Goal: Transaction & Acquisition: Purchase product/service

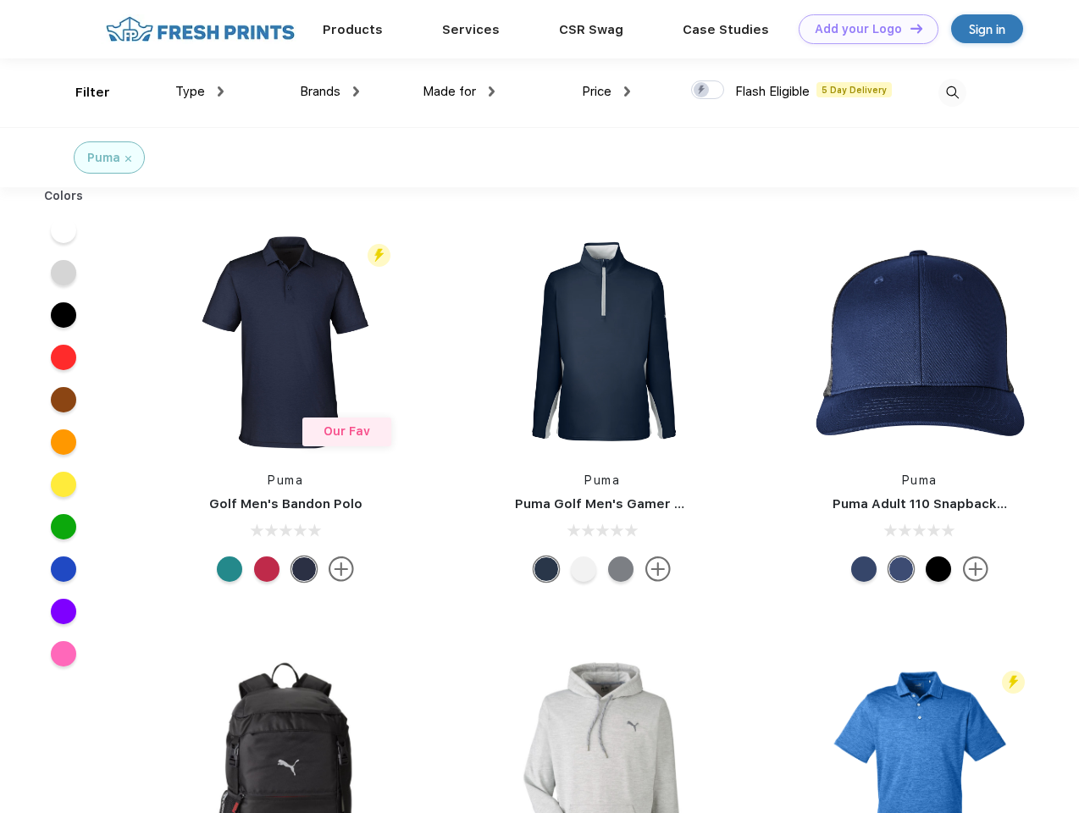
click at [862, 29] on link "Add your Logo Design Tool" at bounding box center [869, 29] width 140 height 30
click at [0, 0] on div "Design Tool" at bounding box center [0, 0] width 0 height 0
click at [909, 28] on link "Add your Logo Design Tool" at bounding box center [869, 29] width 140 height 30
click at [81, 92] on div "Filter" at bounding box center [92, 92] width 35 height 19
click at [200, 91] on span "Type" at bounding box center [190, 91] width 30 height 15
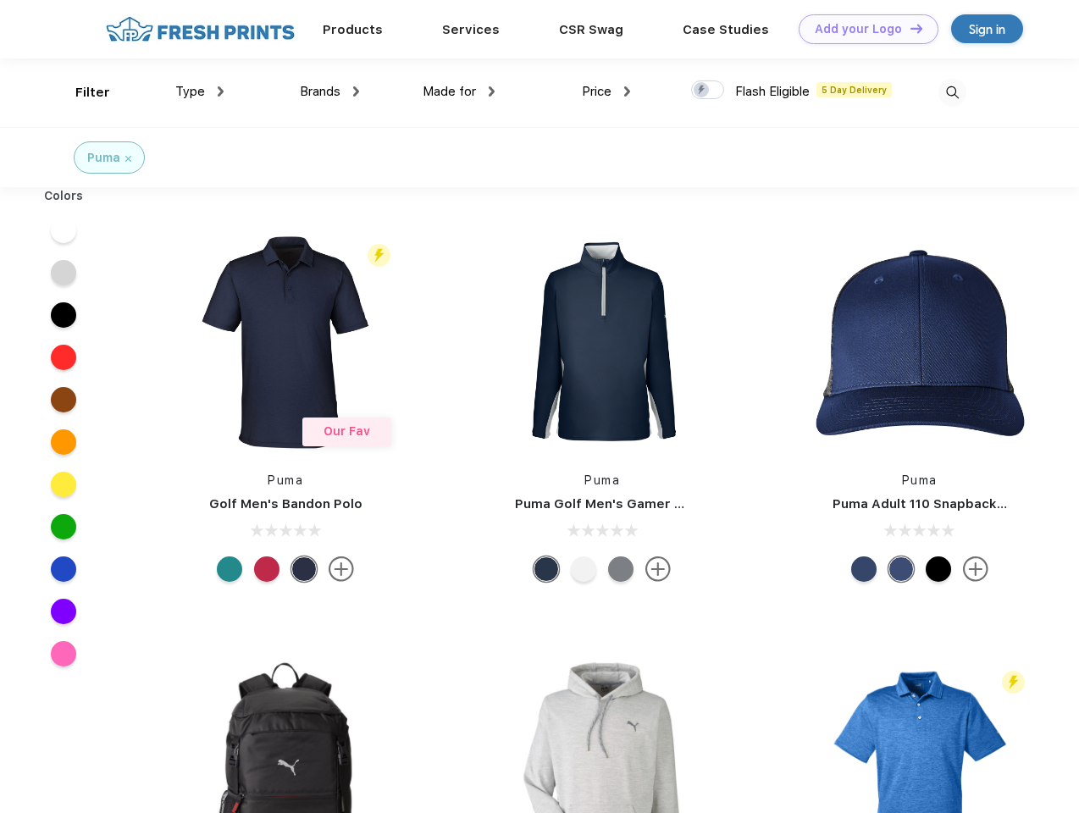
click at [329, 91] on span "Brands" at bounding box center [320, 91] width 41 height 15
click at [459, 91] on span "Made for" at bounding box center [449, 91] width 53 height 15
click at [606, 91] on span "Price" at bounding box center [597, 91] width 30 height 15
click at [708, 91] on div at bounding box center [707, 89] width 33 height 19
click at [702, 91] on input "checkbox" at bounding box center [696, 85] width 11 height 11
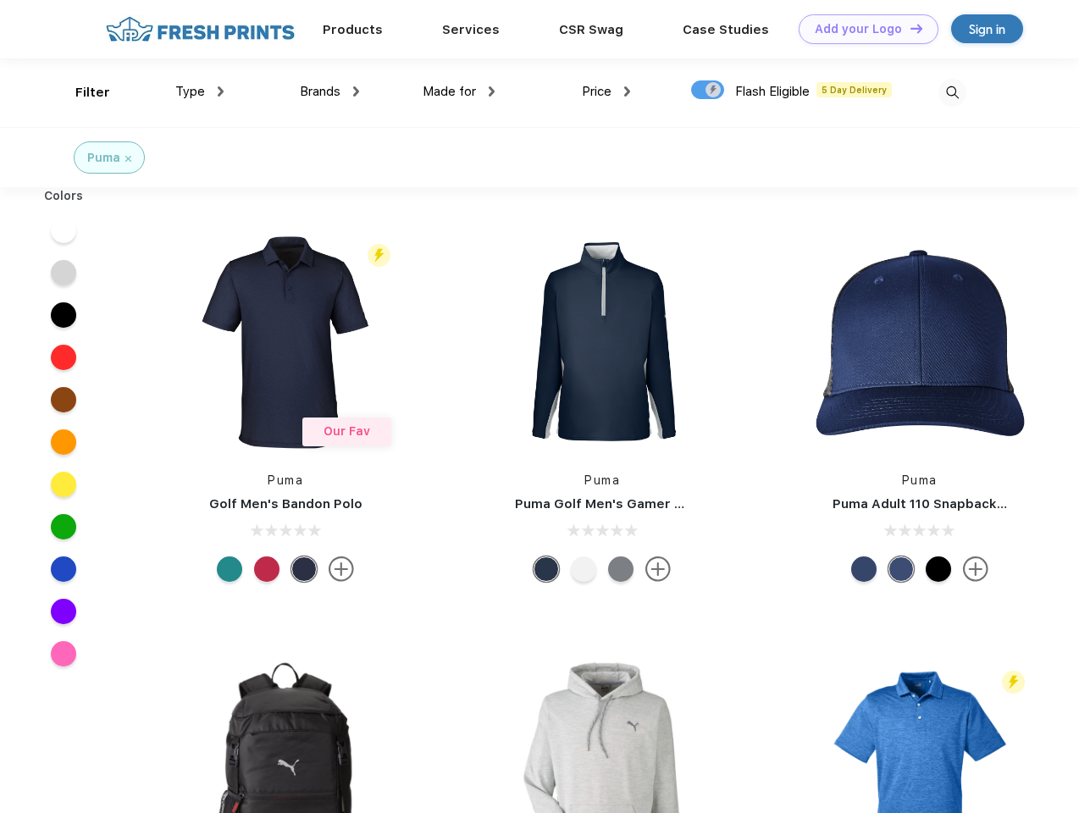
click at [952, 92] on img at bounding box center [952, 93] width 28 height 28
